Goal: Check status: Check status

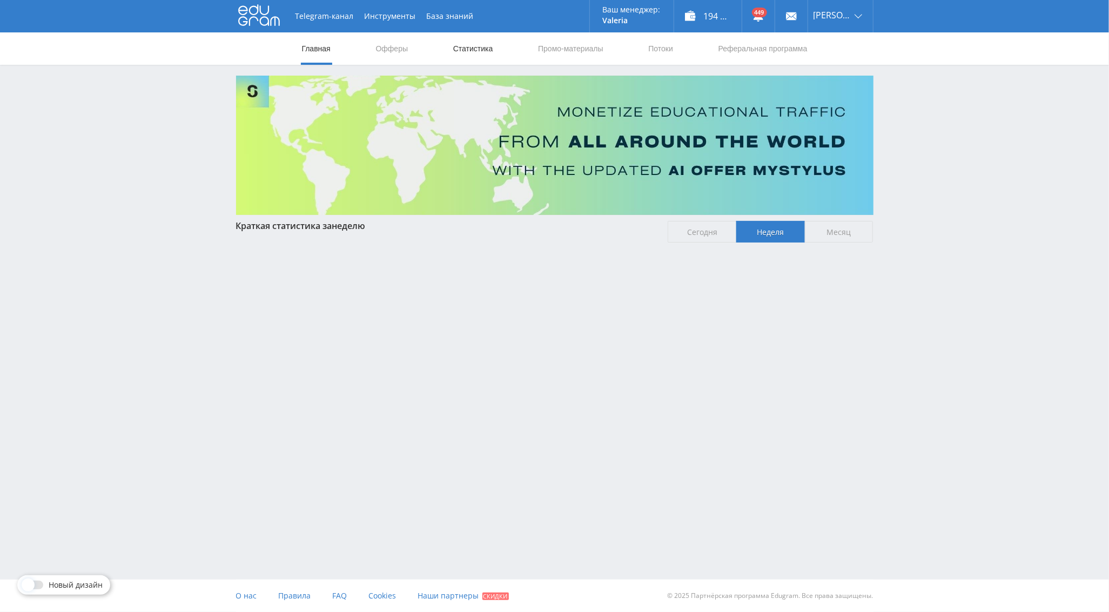
click at [465, 55] on link "Статистика" at bounding box center [473, 48] width 42 height 32
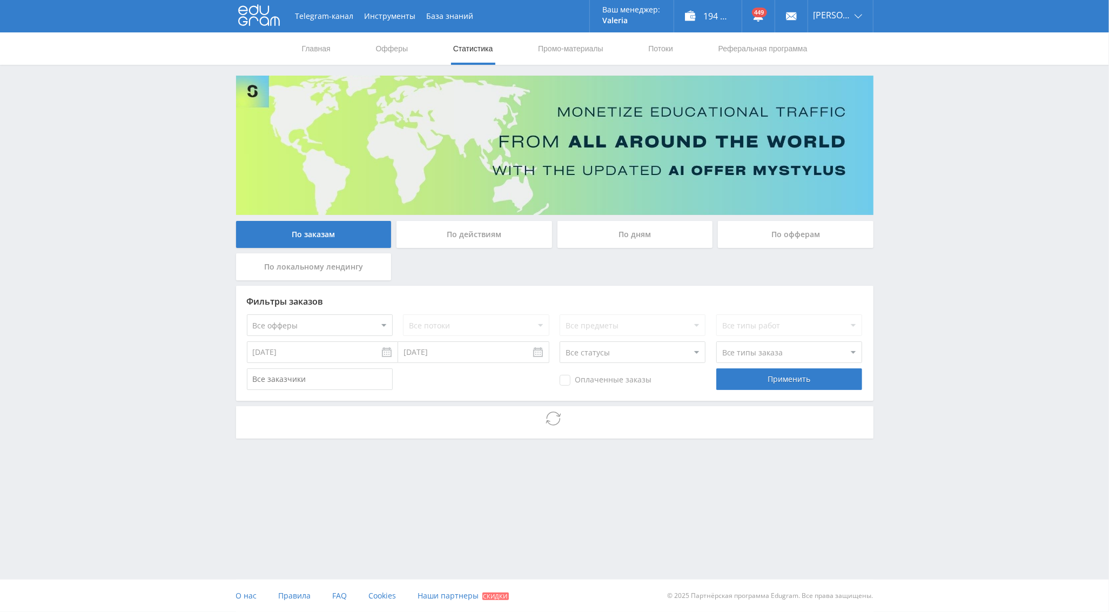
click at [333, 318] on select "Все офферы MyStylus MyStylus - Revshare Кампус AI Studybay Автор24 Studybay Bra…" at bounding box center [320, 325] width 146 height 22
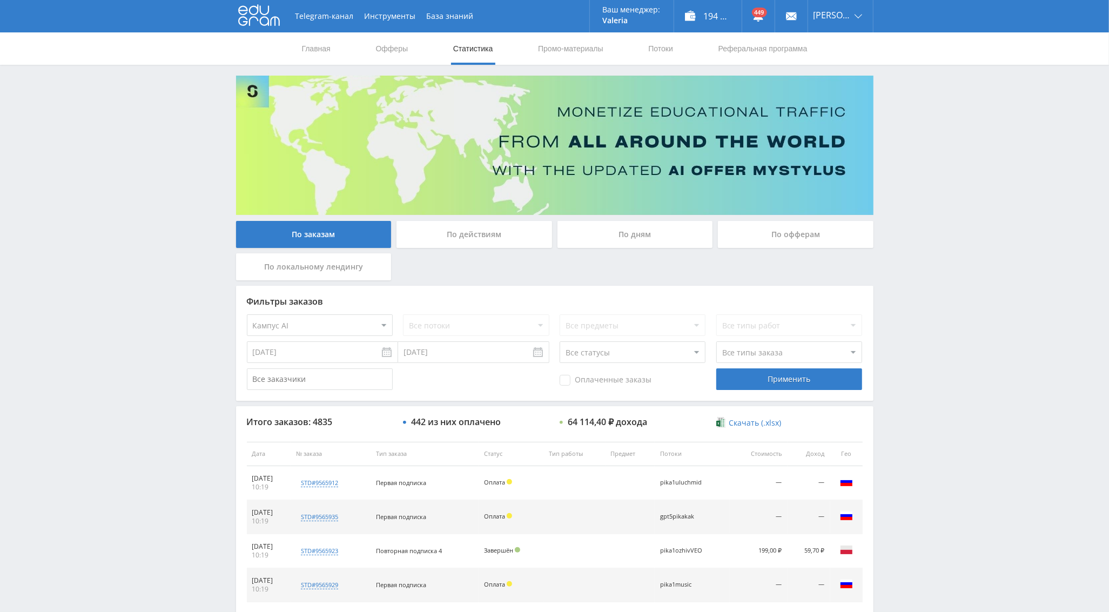
select select "340"
click at [761, 378] on div "Применить" at bounding box center [789, 379] width 146 height 22
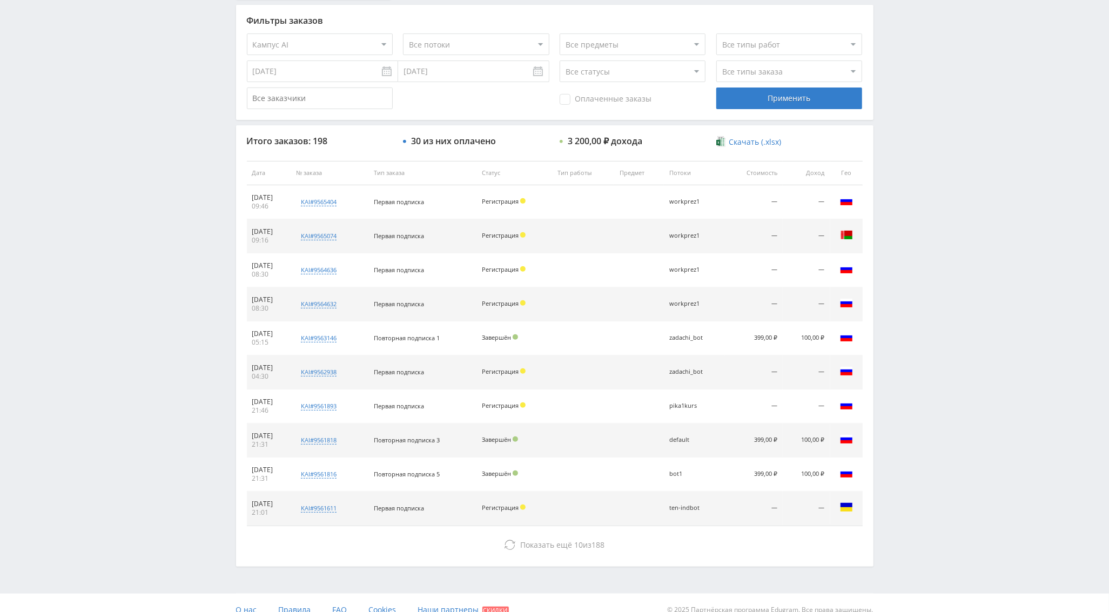
scroll to position [297, 0]
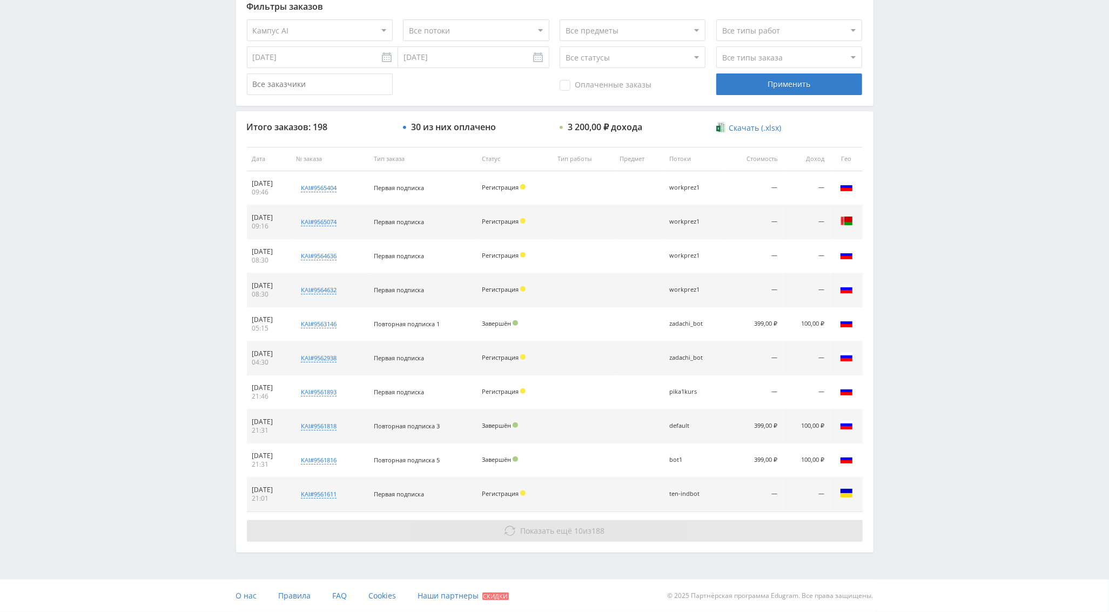
click at [555, 534] on span "Показать ещё" at bounding box center [546, 531] width 52 height 10
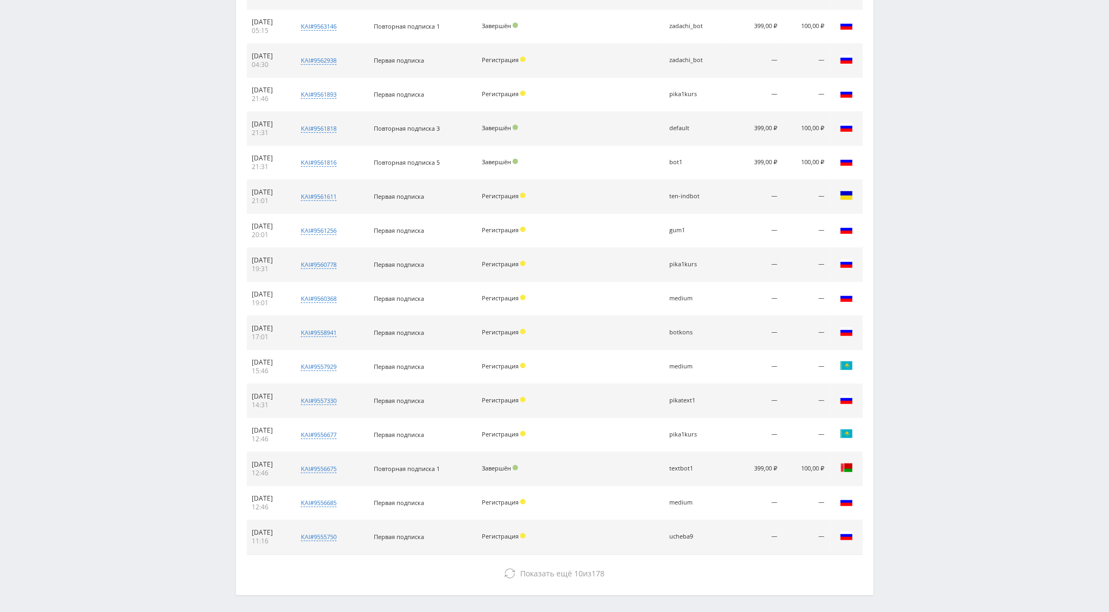
scroll to position [602, 0]
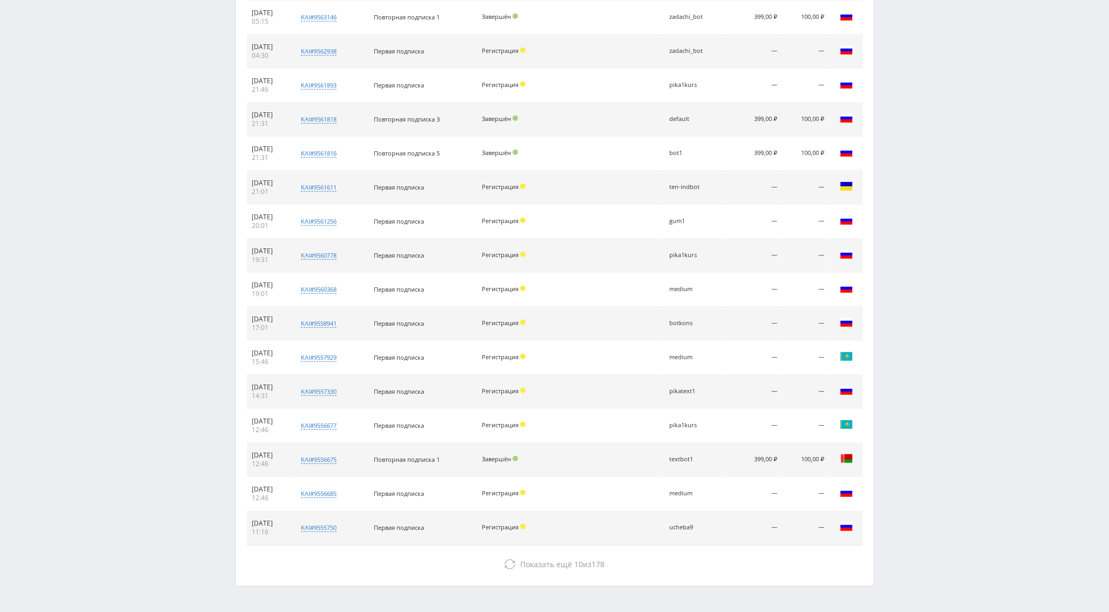
click at [537, 582] on div "Итого заказов: 198 30 из них оплачено 3 200,00 ₽ дохода Скачать (.xlsx) Дата № …" at bounding box center [555, 194] width 638 height 781
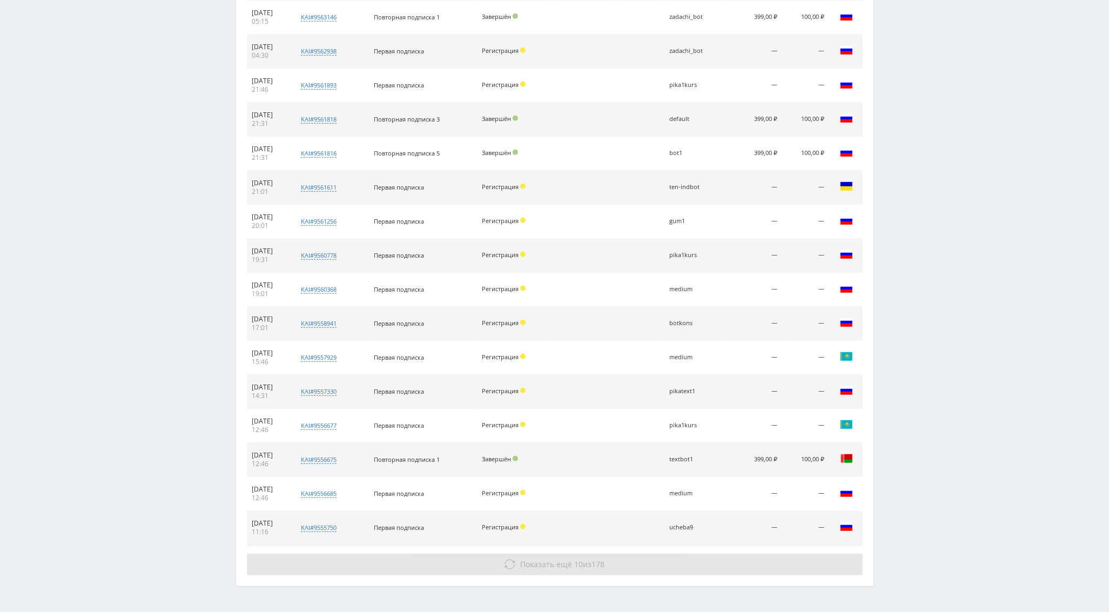
click at [544, 567] on span "Показать ещё" at bounding box center [546, 564] width 52 height 10
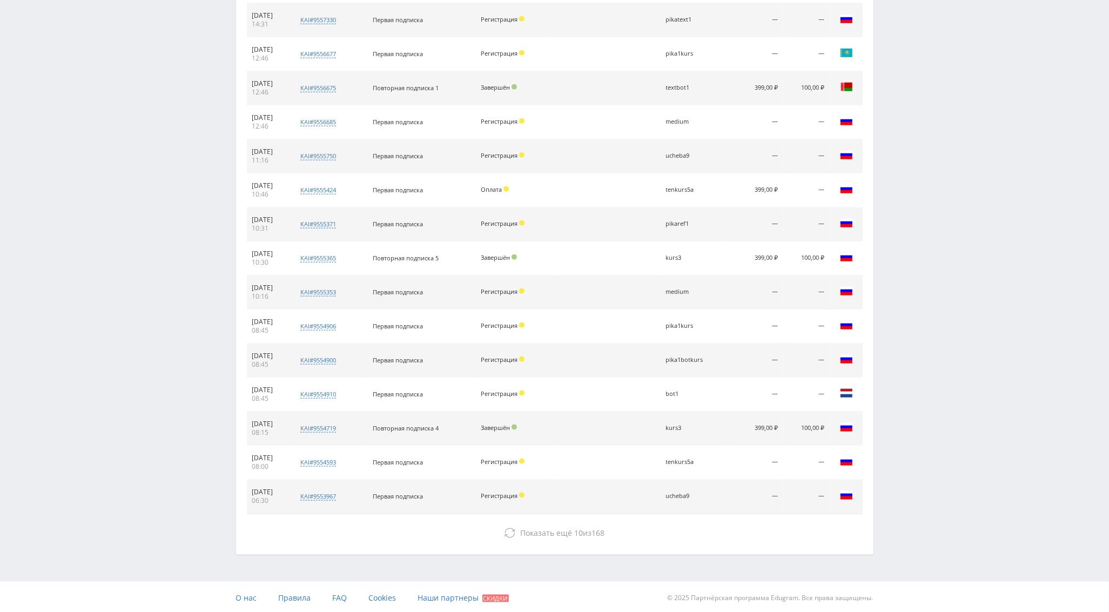
scroll to position [981, 0]
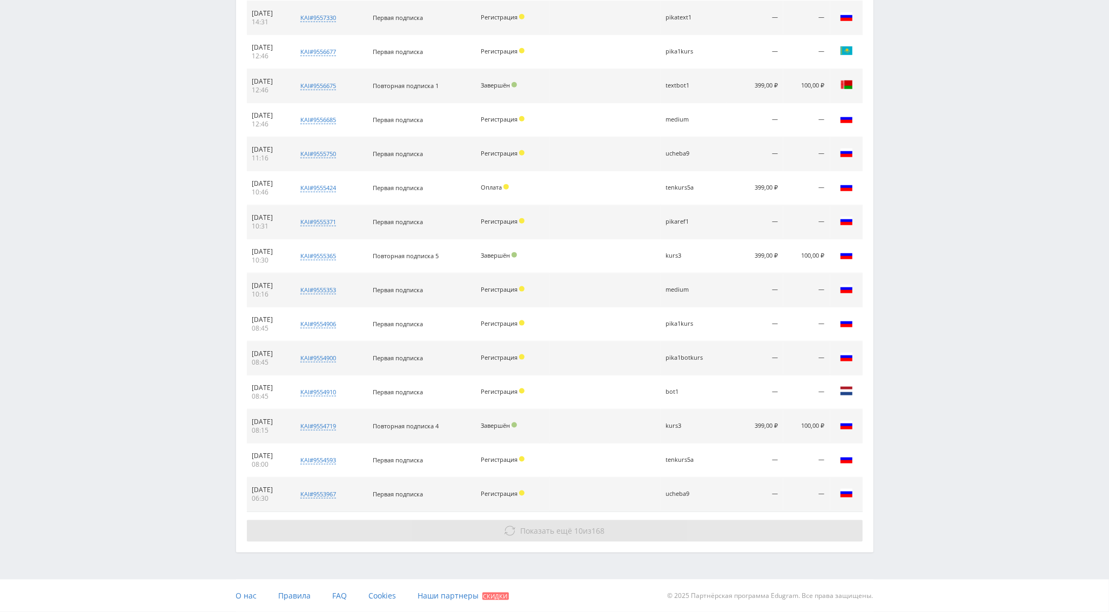
click at [545, 527] on span "Показать ещё" at bounding box center [546, 531] width 52 height 10
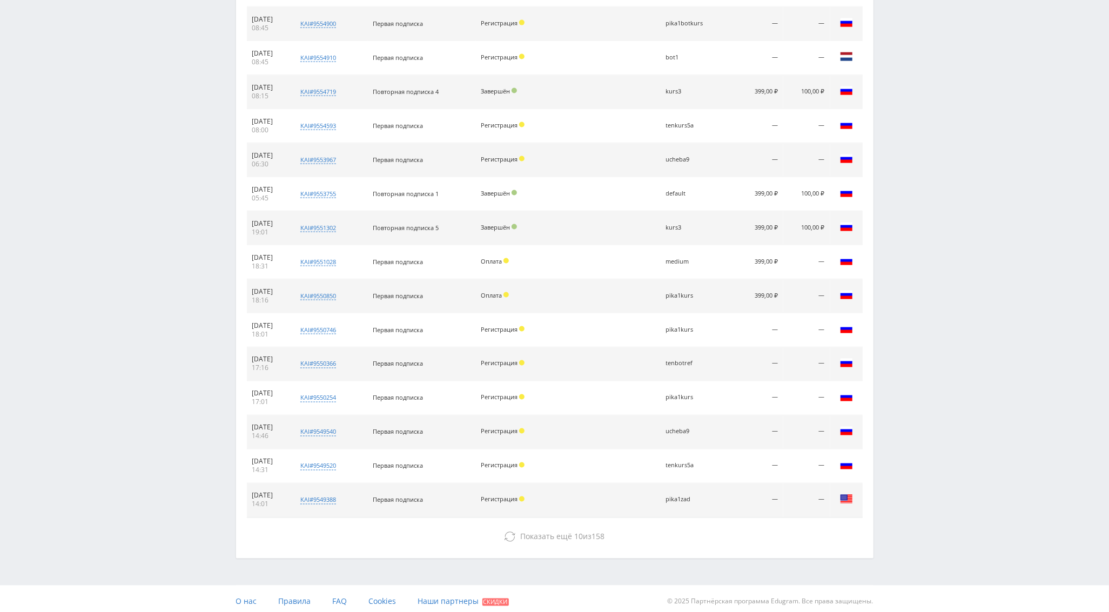
scroll to position [1323, 0]
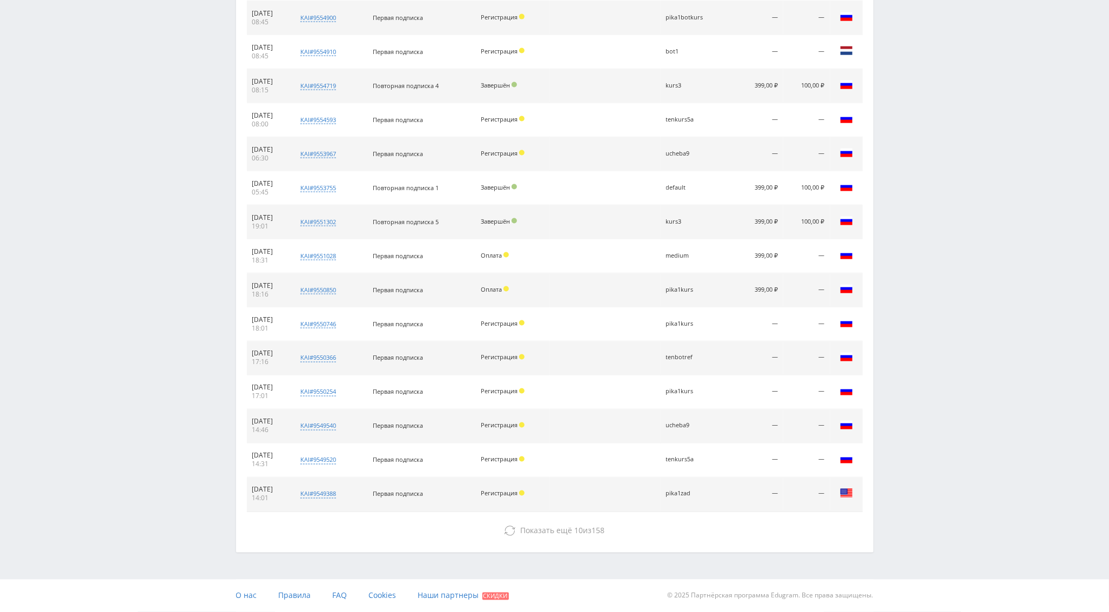
click at [687, 259] on td "medium" at bounding box center [694, 256] width 66 height 34
click at [681, 253] on div "medium" at bounding box center [690, 255] width 49 height 7
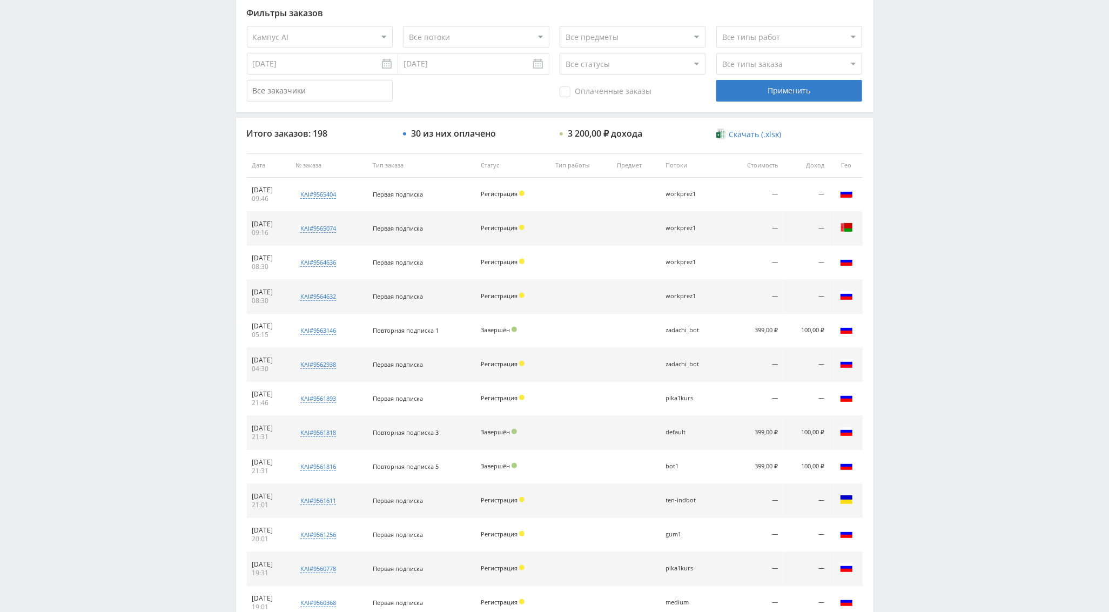
scroll to position [0, 0]
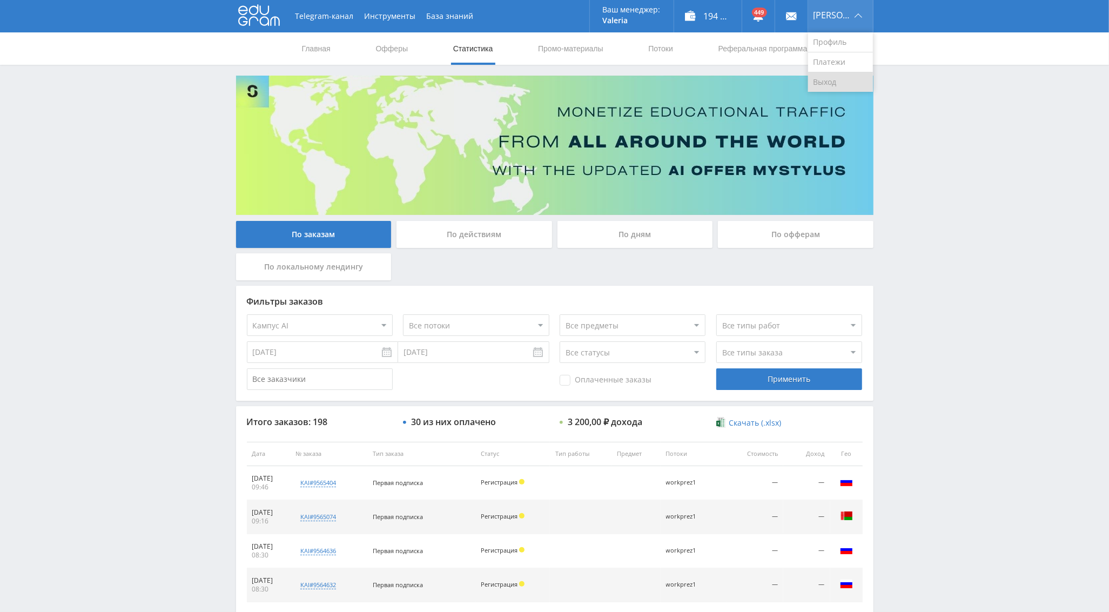
click at [840, 86] on link "Выход" at bounding box center [840, 81] width 65 height 19
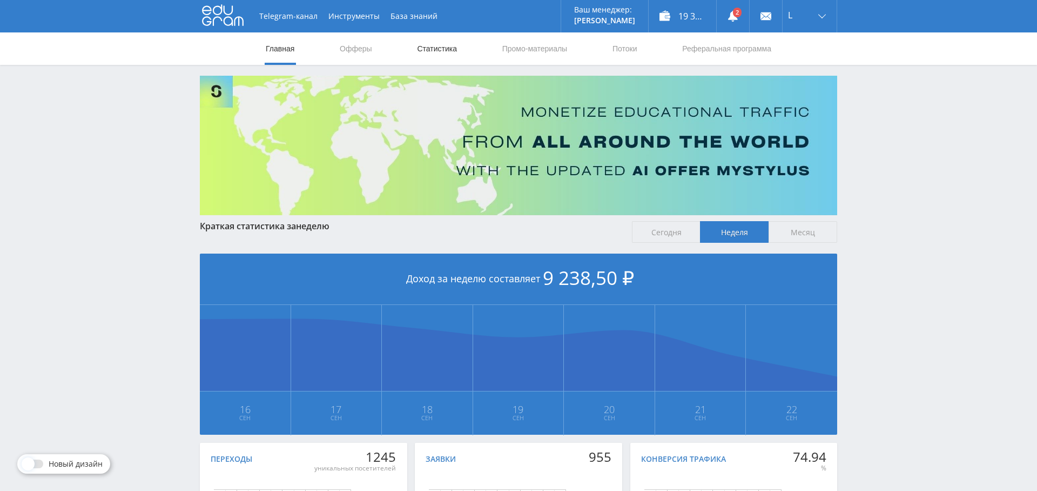
click at [439, 50] on link "Статистика" at bounding box center [437, 48] width 42 height 32
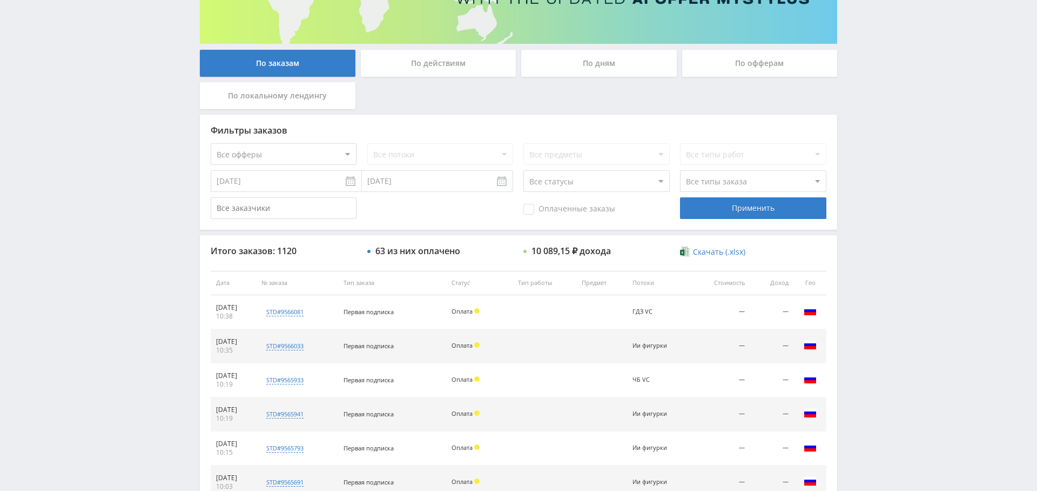
scroll to position [170, 0]
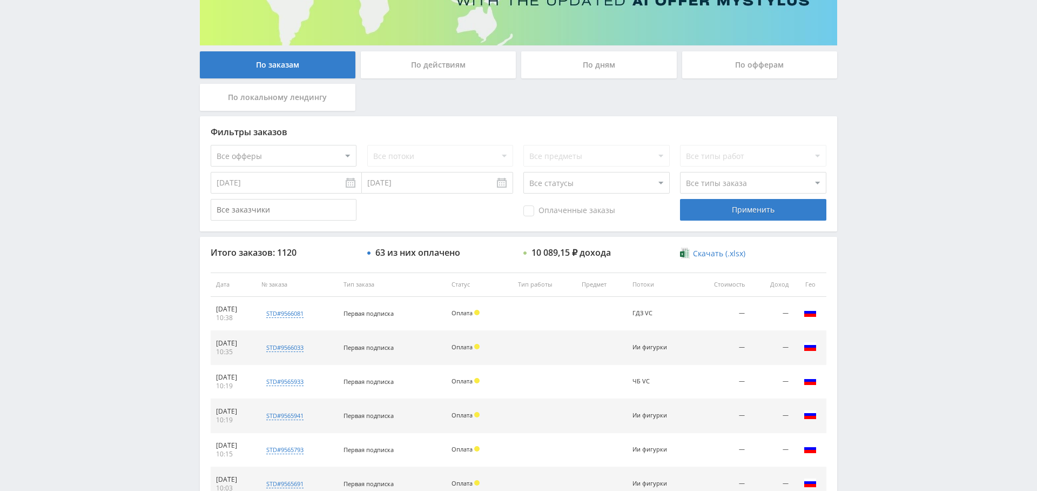
click at [544, 210] on span "Оплаченные заказы" at bounding box center [570, 210] width 92 height 11
click at [0, 0] on input "Оплаченные заказы" at bounding box center [0, 0] width 0 height 0
click at [754, 202] on div "Применить" at bounding box center [753, 210] width 146 height 22
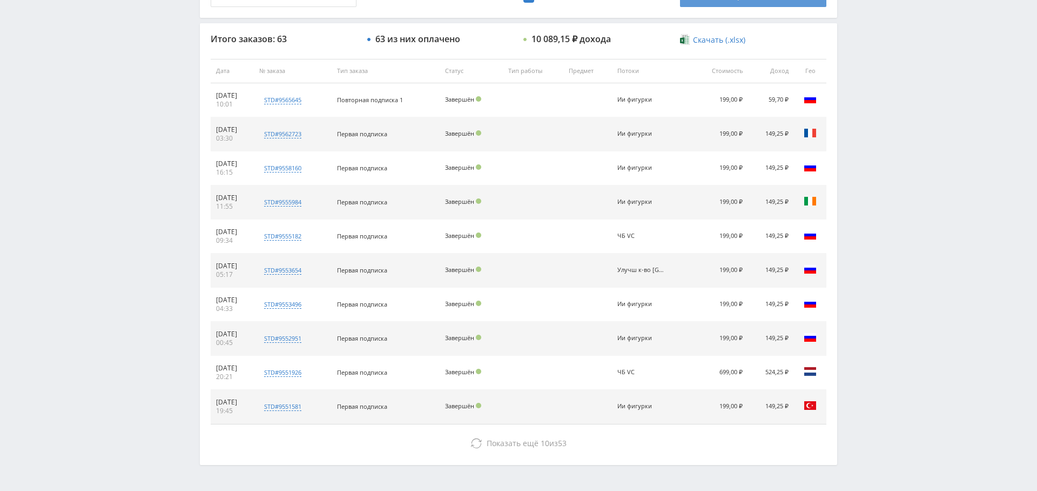
scroll to position [414, 0]
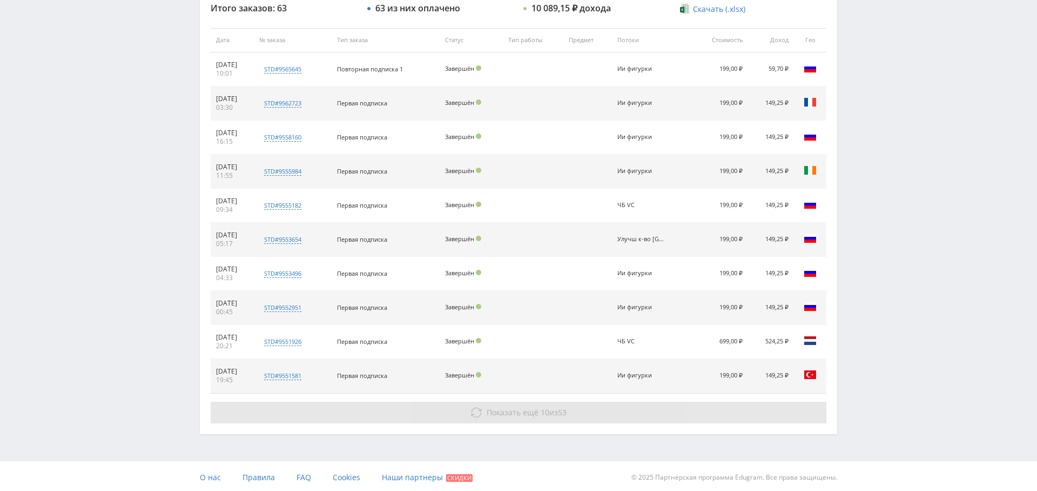
click at [535, 411] on span "Показать ещё" at bounding box center [513, 412] width 52 height 10
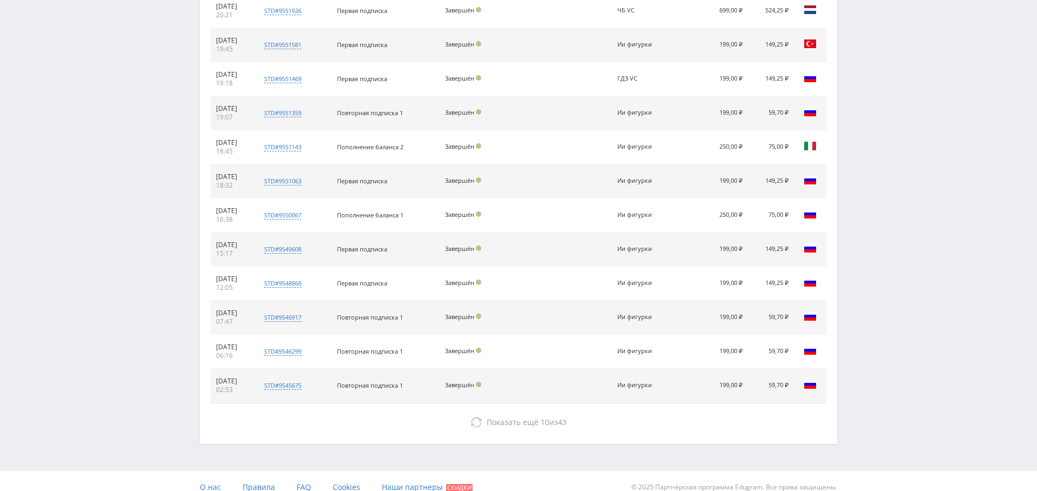
scroll to position [753, 0]
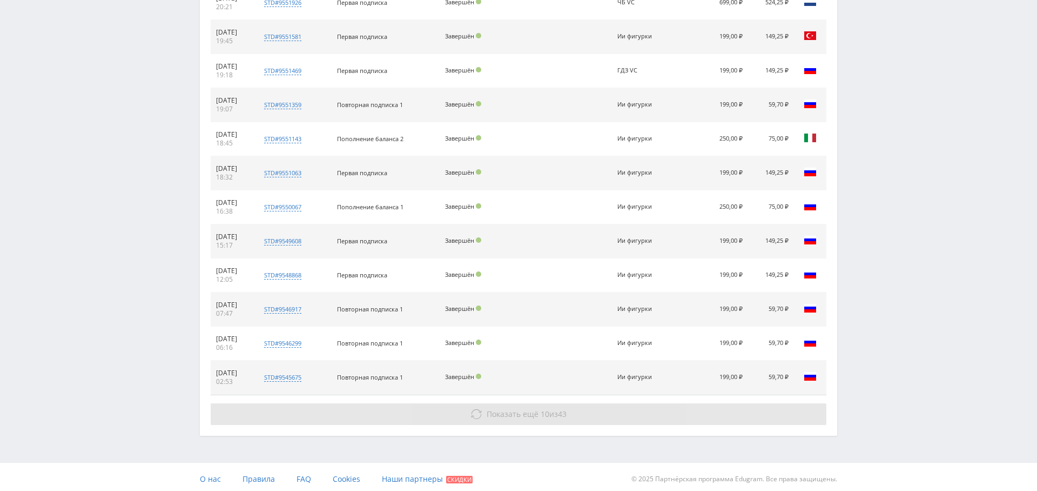
click at [541, 414] on span "10" at bounding box center [545, 413] width 9 height 10
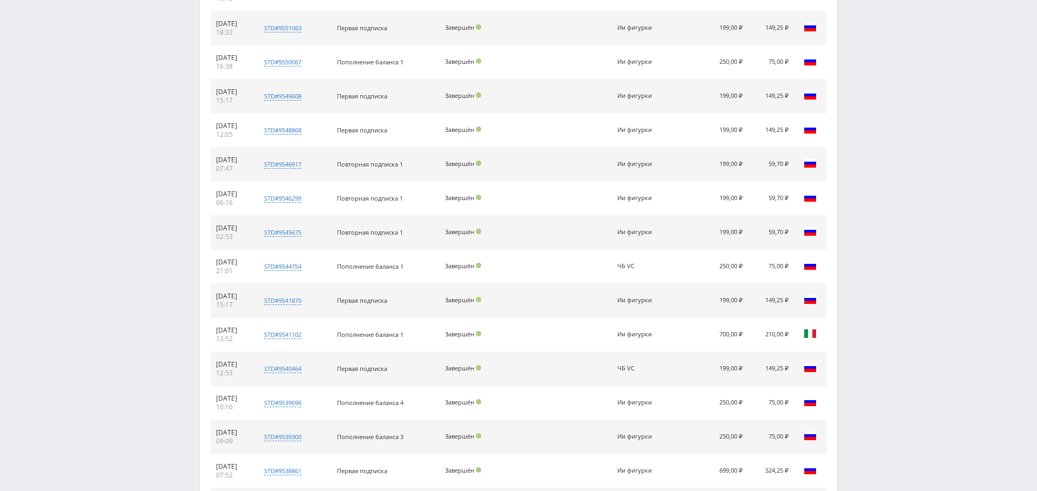
scroll to position [1091, 0]
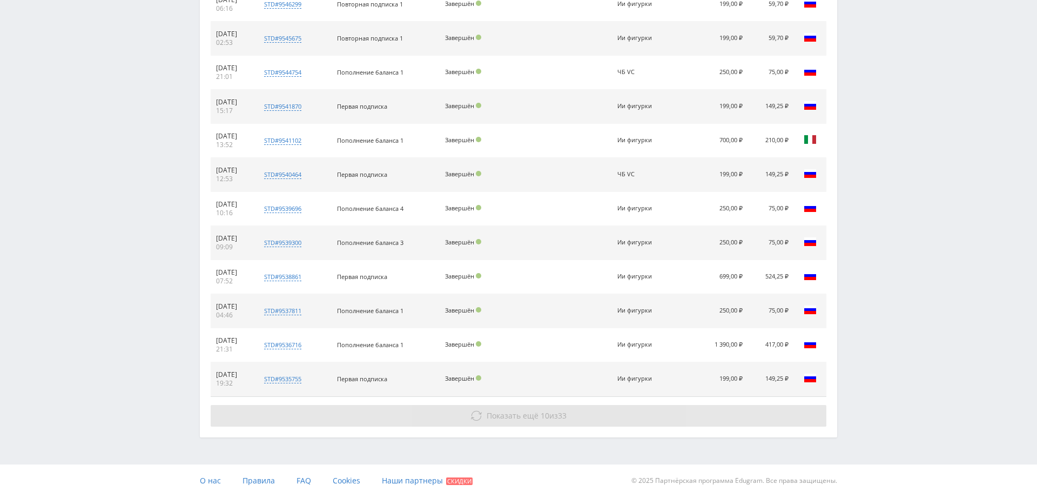
click at [500, 405] on button "Показать ещё 10 из 33" at bounding box center [519, 416] width 616 height 22
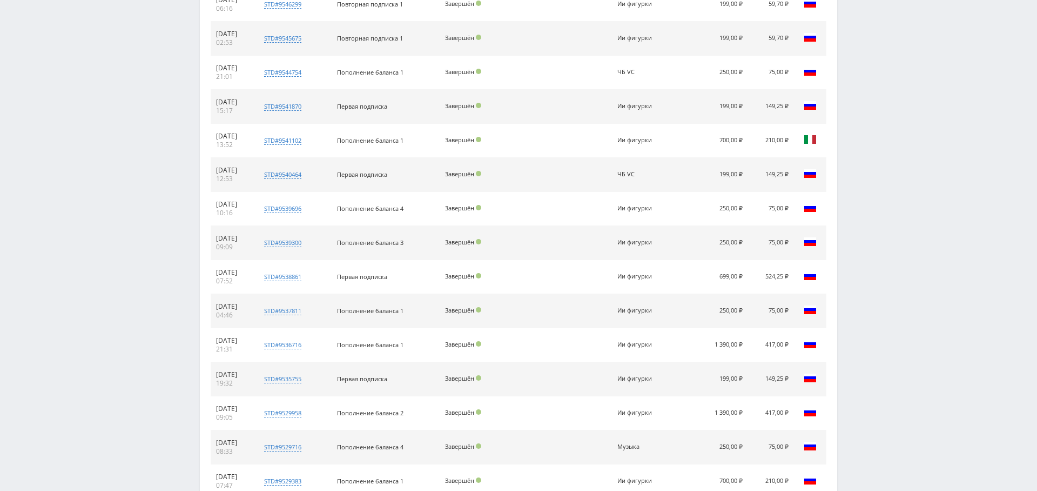
scroll to position [0, 0]
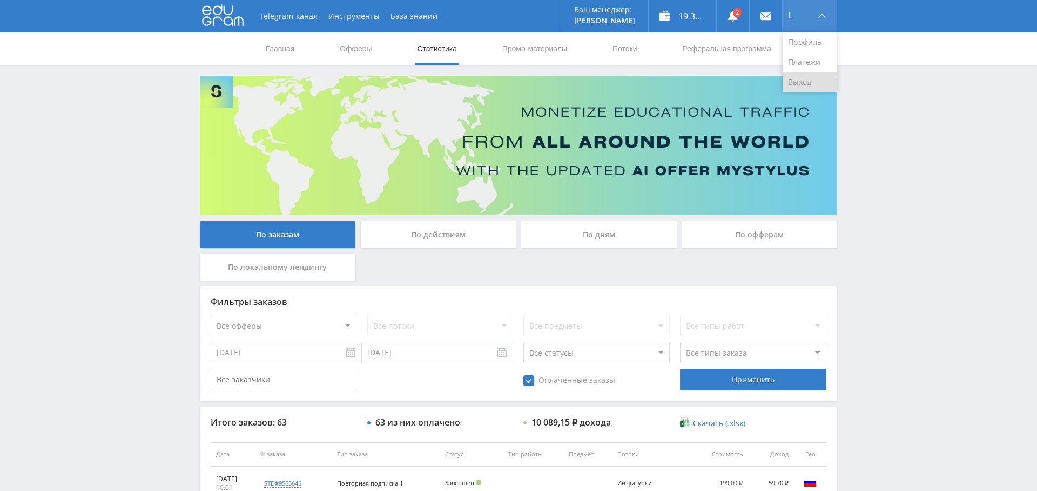
click at [802, 78] on link "Выход" at bounding box center [810, 81] width 54 height 19
